Goal: Information Seeking & Learning: Learn about a topic

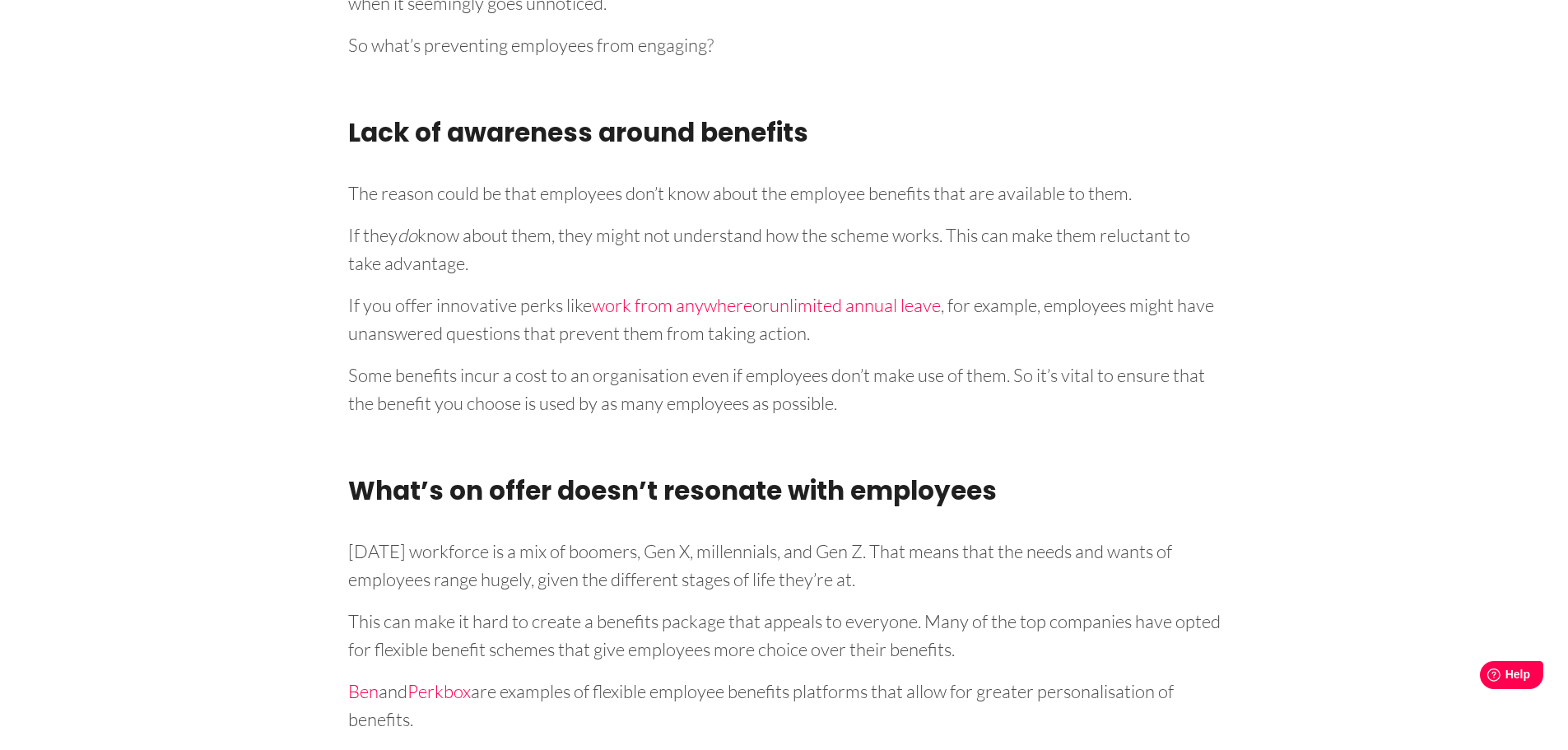
click at [1003, 286] on p "If you offer innovative perks like work from anywhere or unlimited annual leave…" at bounding box center [784, 316] width 873 height 62
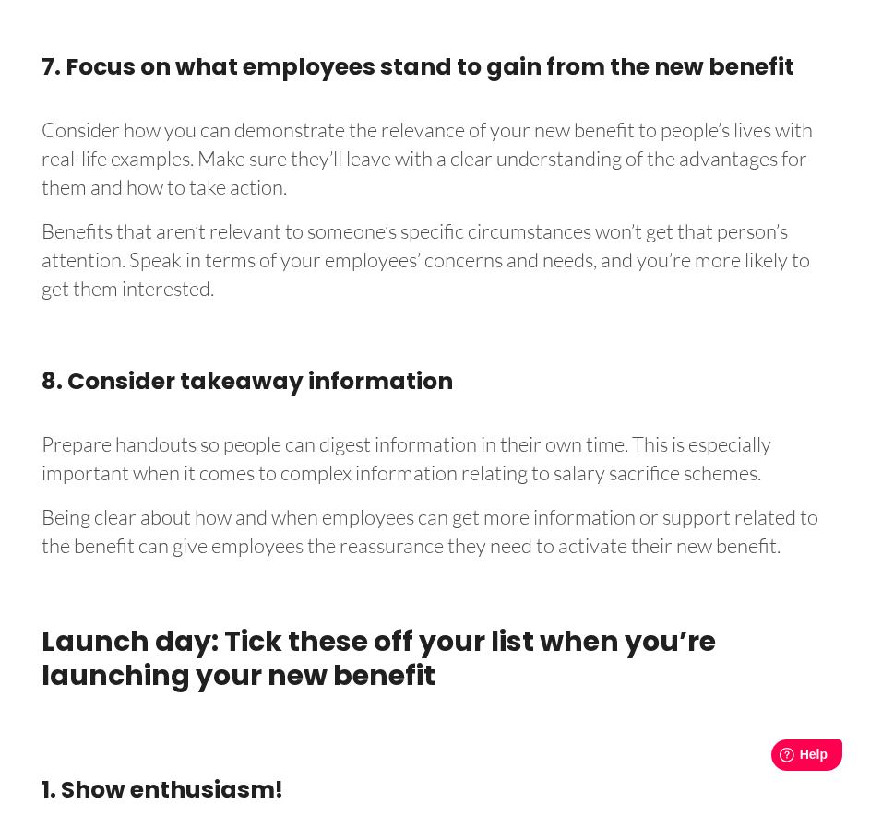
scroll to position [5043, 0]
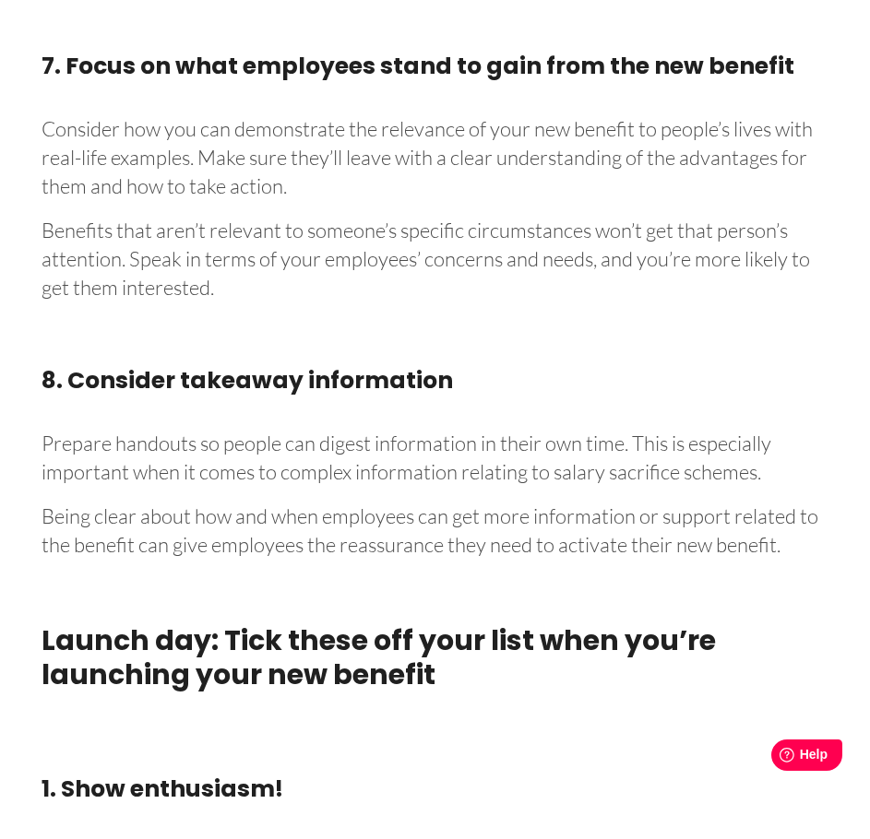
click at [279, 437] on p "Prepare handouts so people can digest information in their own time. This is es…" at bounding box center [435, 455] width 787 height 64
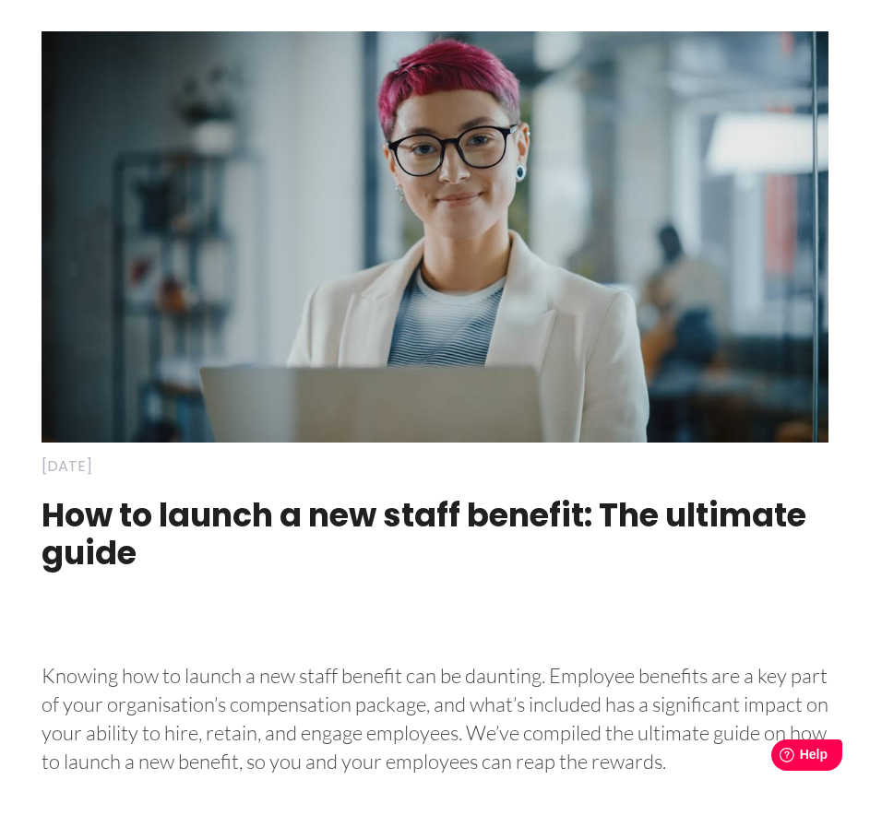
scroll to position [0, 0]
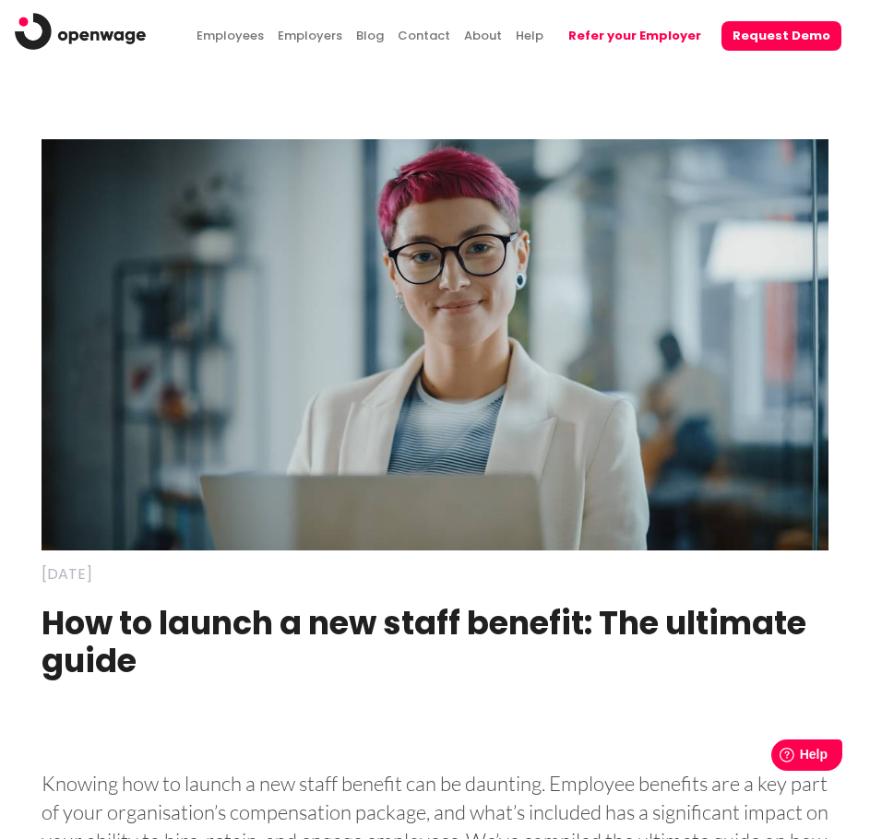
click at [363, 625] on h1 "How to launch a new staff benefit: The ultimate guide" at bounding box center [435, 651] width 787 height 131
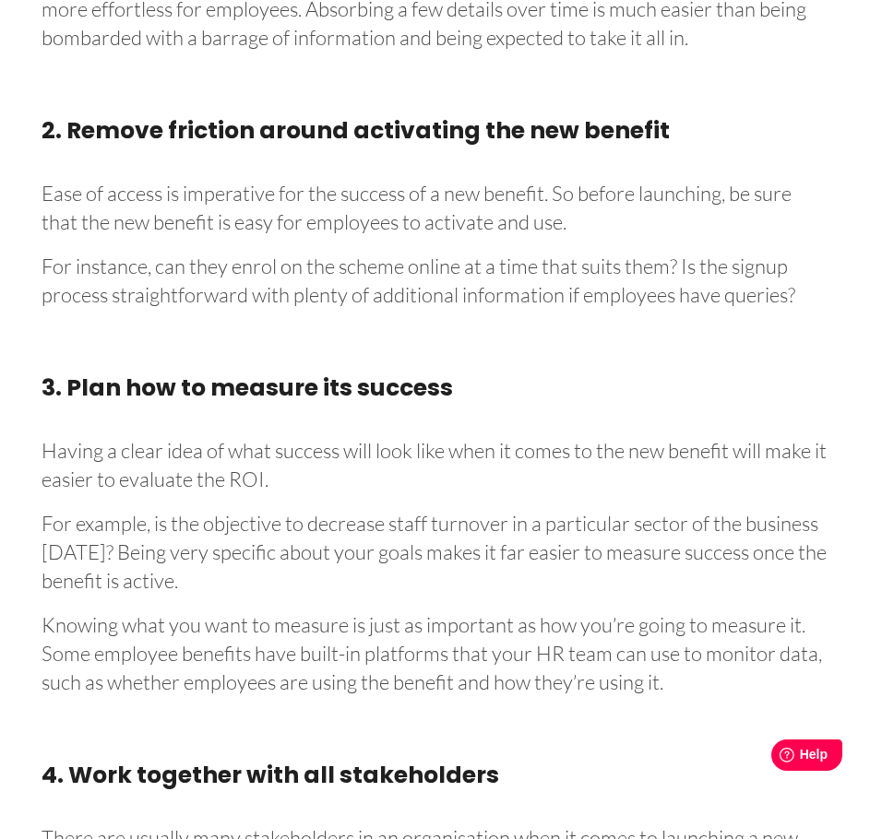
scroll to position [3015, 0]
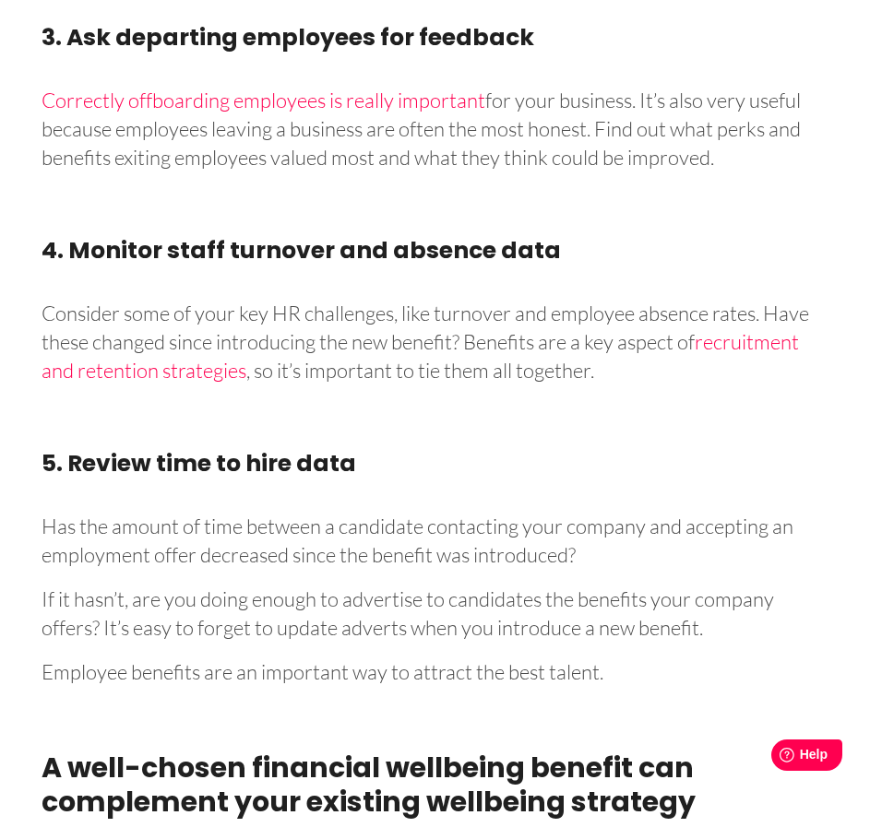
scroll to position [8247, 0]
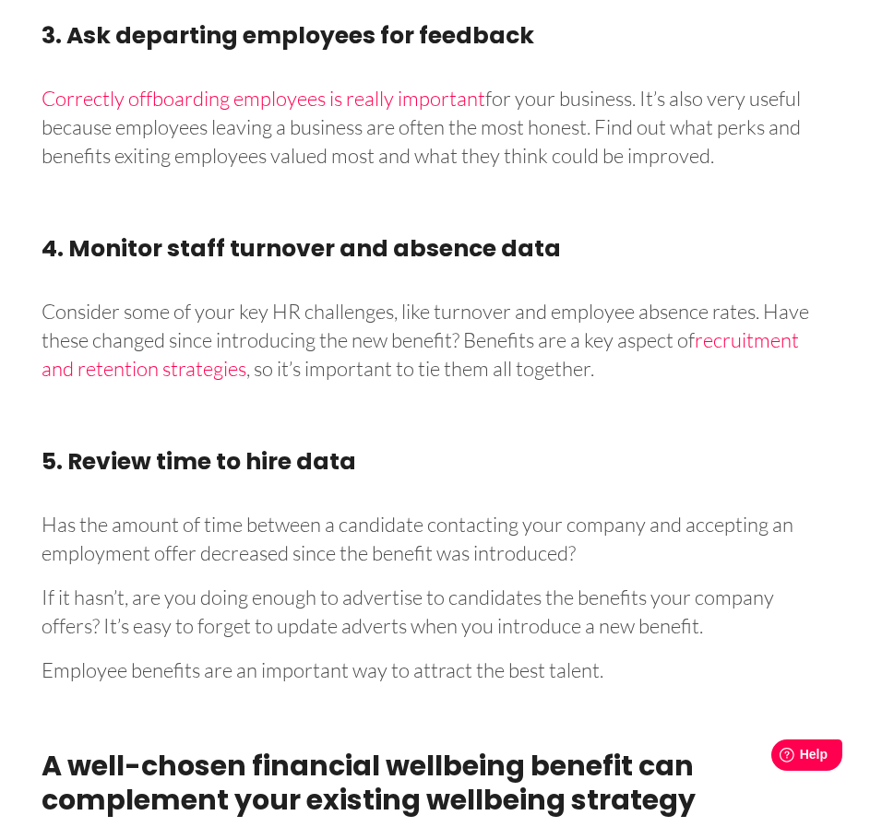
click at [211, 127] on p "Correctly offboarding employees is really important for your business. It’s als…" at bounding box center [435, 123] width 787 height 92
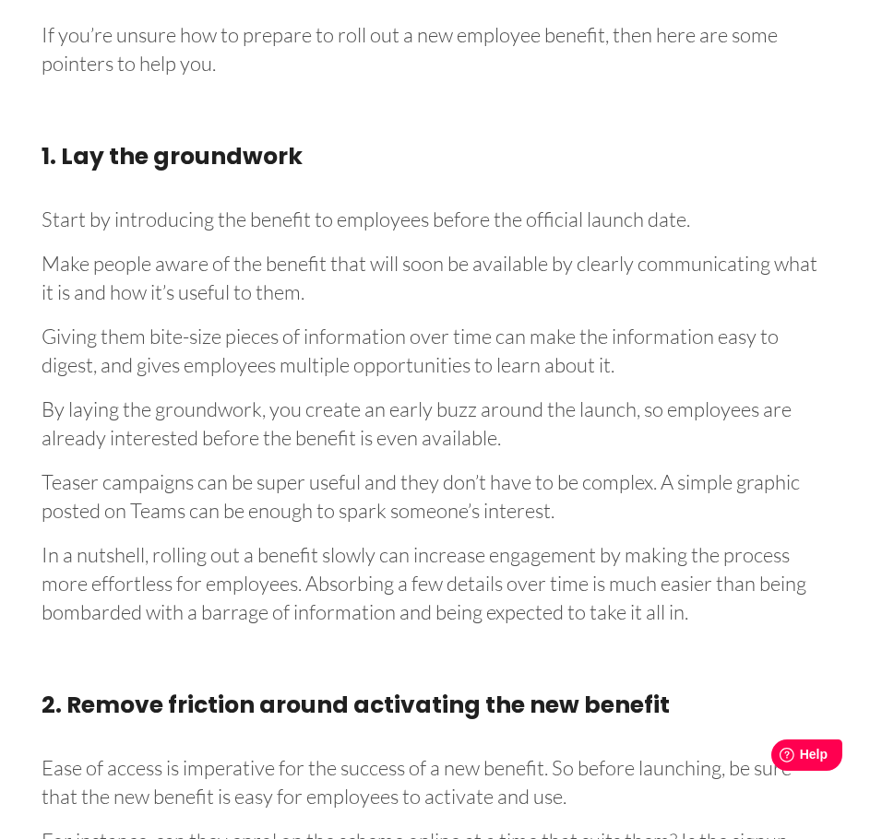
scroll to position [2406, 0]
click at [470, 506] on p "Teaser campaigns can be super useful and they don’t have to be complex. A simpl…" at bounding box center [435, 494] width 787 height 64
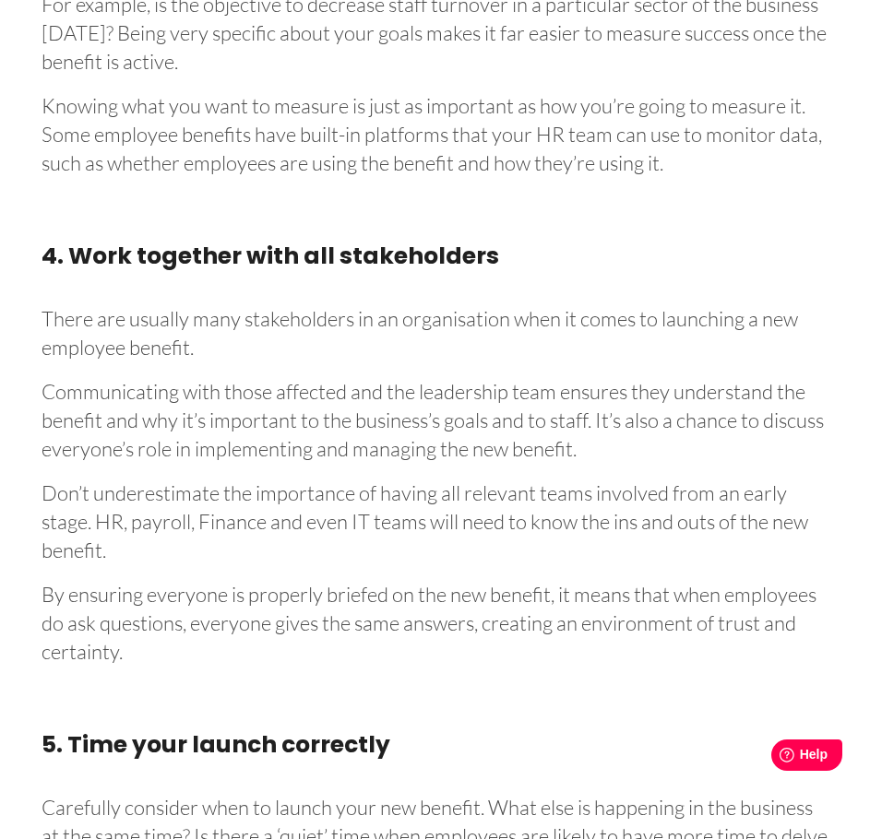
scroll to position [3494, 0]
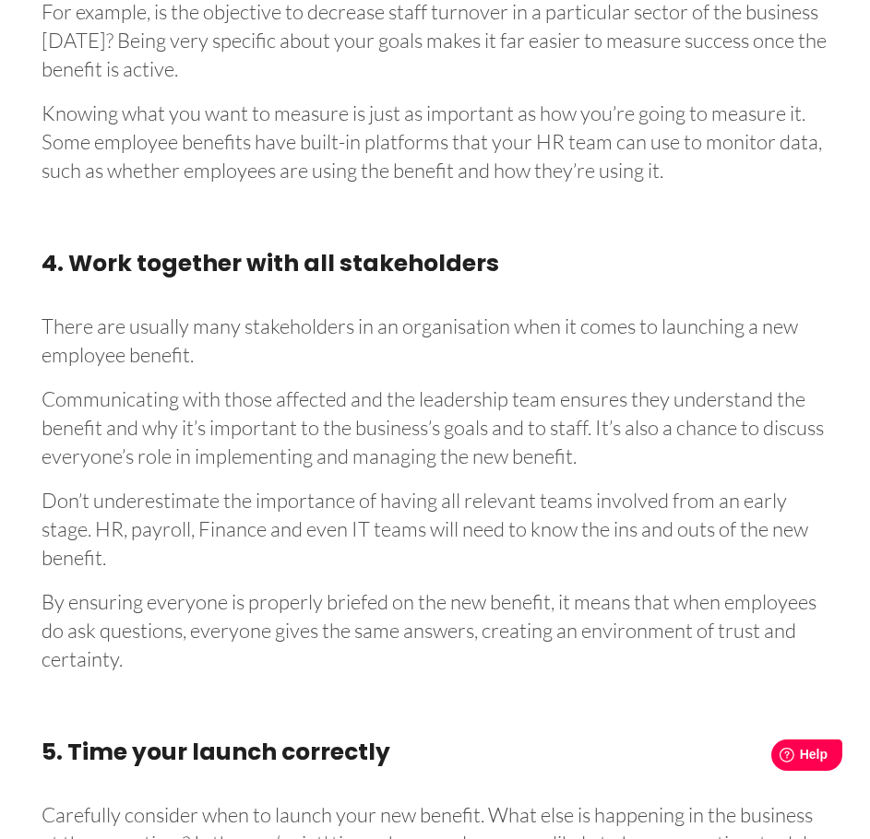
click at [715, 555] on p "Don’t underestimate the importance of having all relevant teams involved from a…" at bounding box center [435, 526] width 787 height 92
click at [278, 406] on p "Communicating with those affected and the leadership team ensures they understa…" at bounding box center [435, 424] width 787 height 92
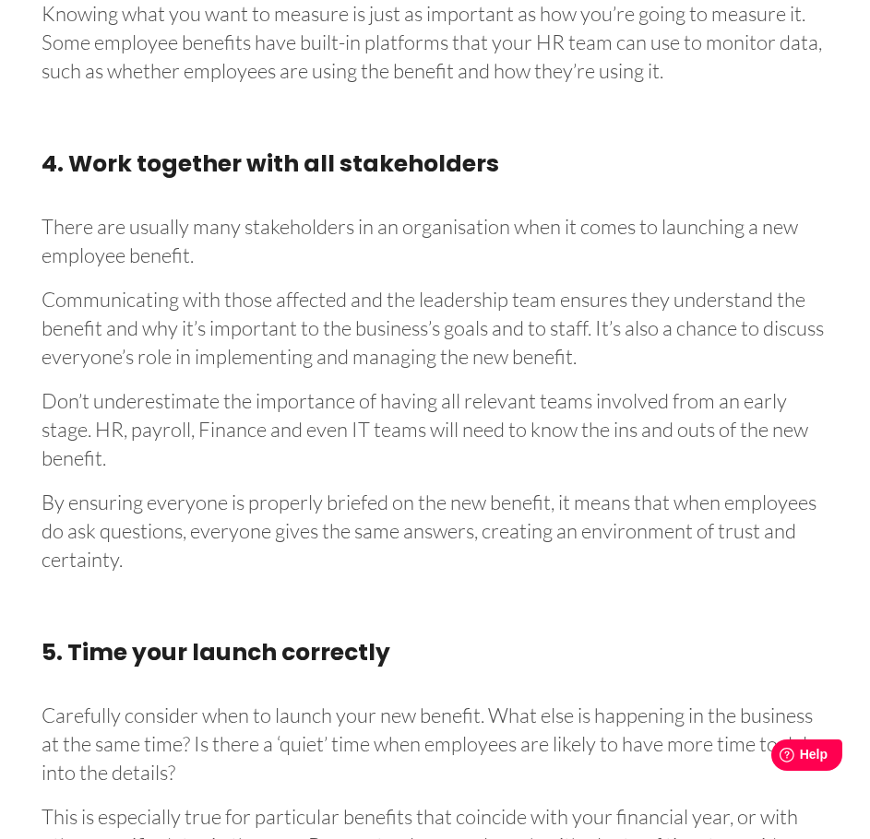
scroll to position [3597, 0]
